Goal: Download file/media

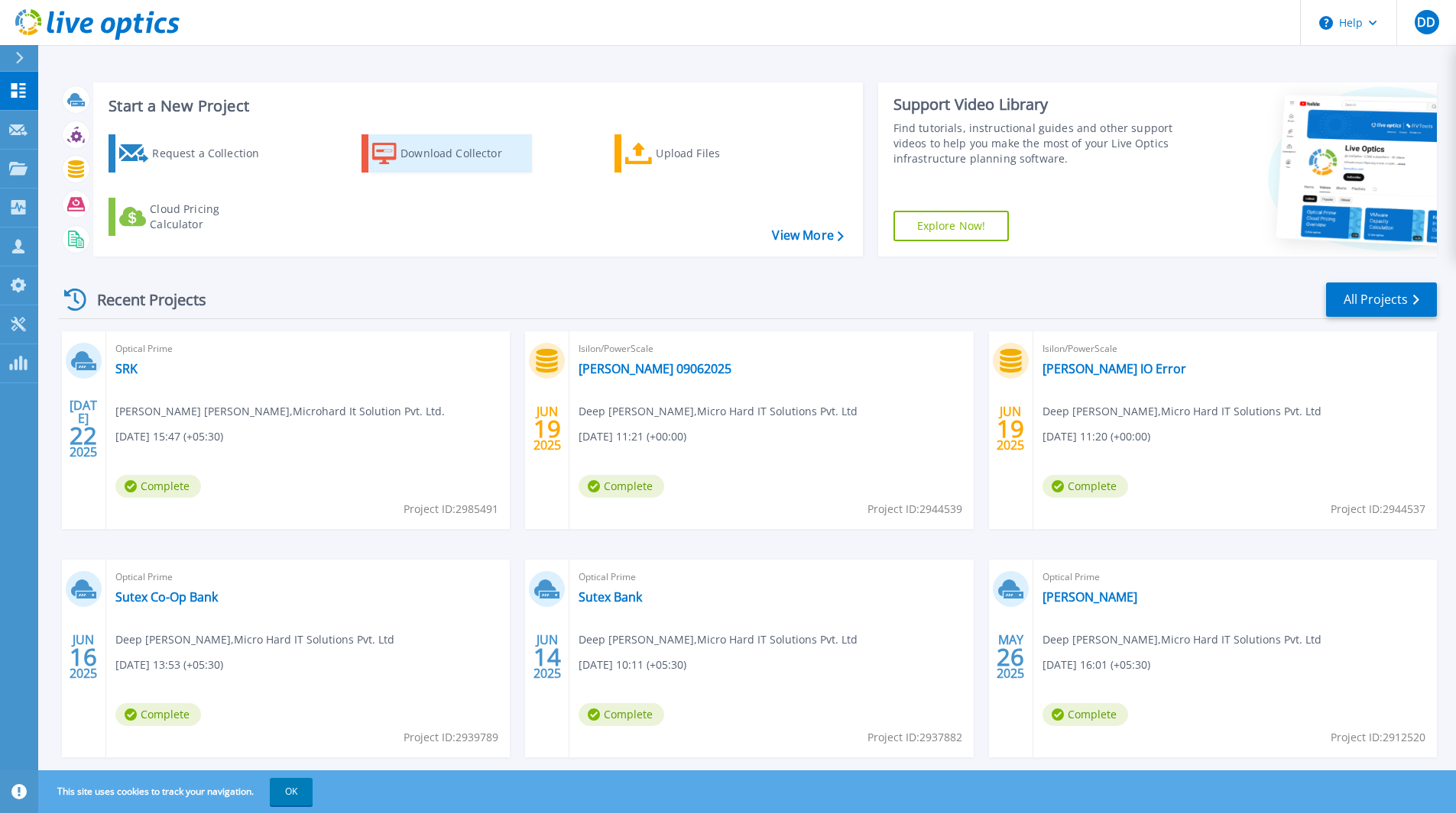
click at [468, 160] on div "Download Collector" at bounding box center [461, 153] width 123 height 30
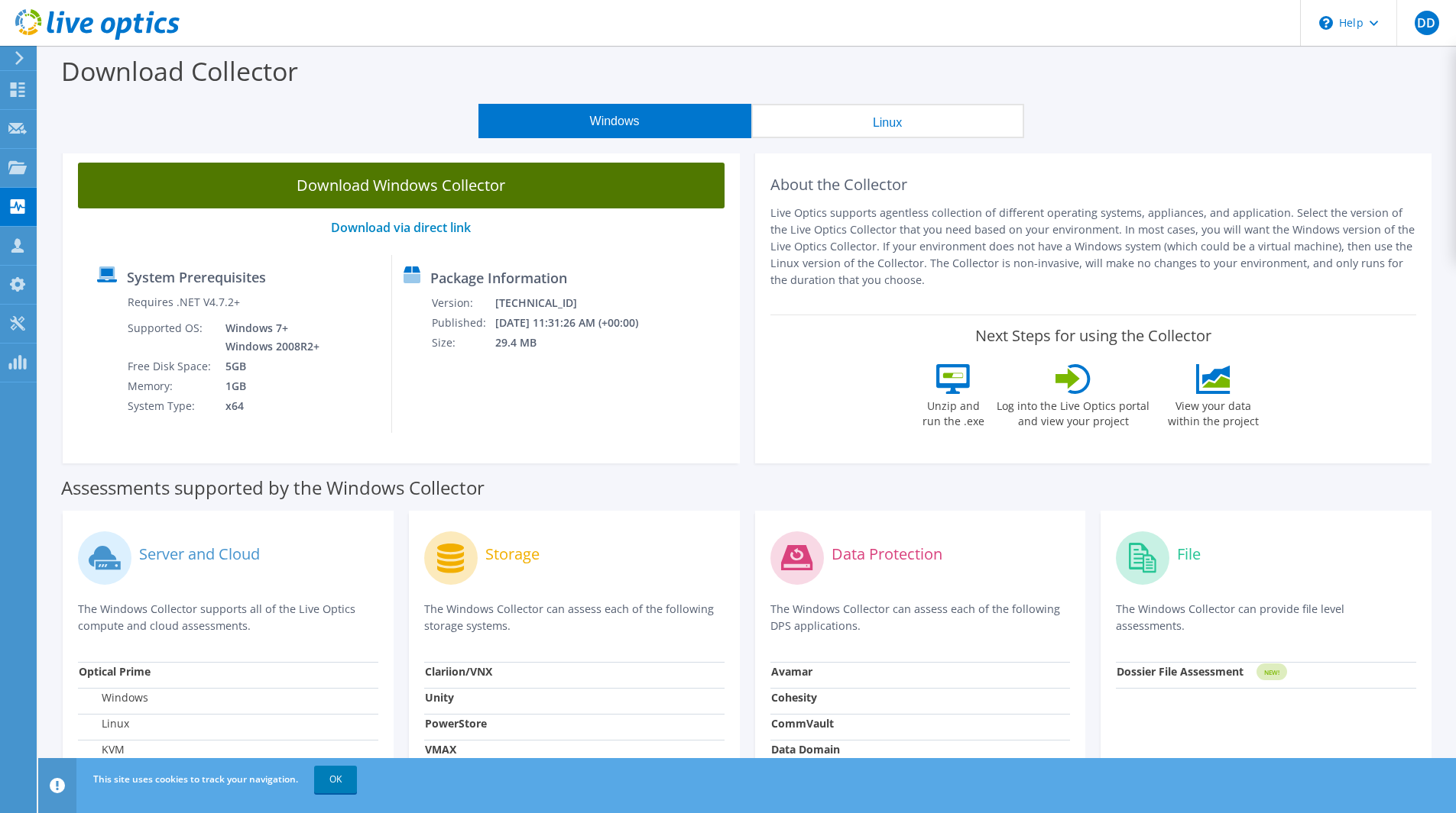
click at [589, 181] on link "Download Windows Collector" at bounding box center [400, 185] width 647 height 46
